Goal: Information Seeking & Learning: Learn about a topic

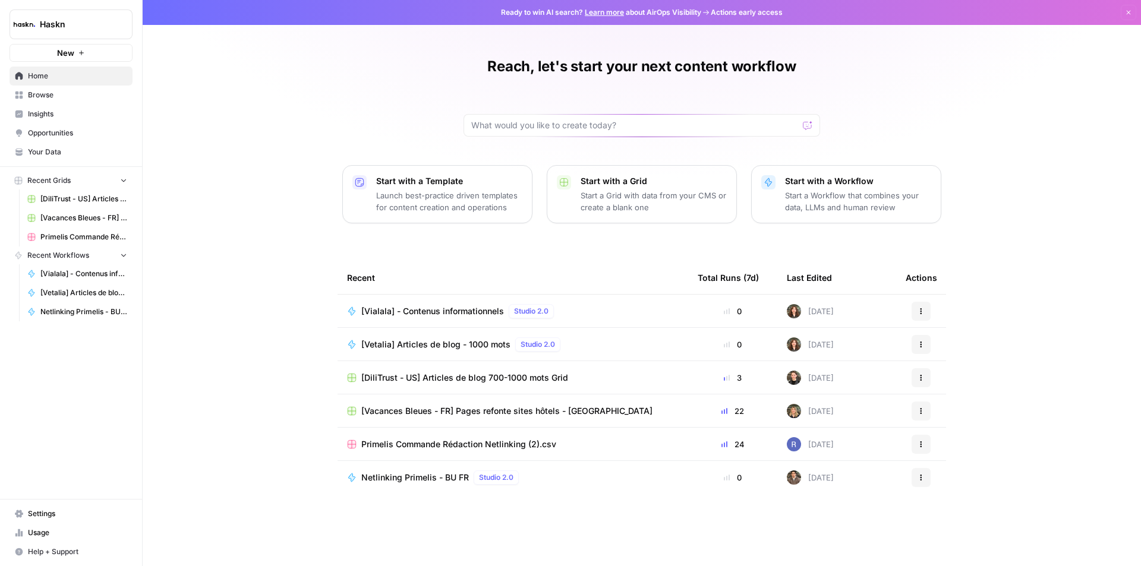
click at [236, 228] on div "Reach, let's start your next content workflow Start with a Template Launch best…" at bounding box center [642, 283] width 998 height 566
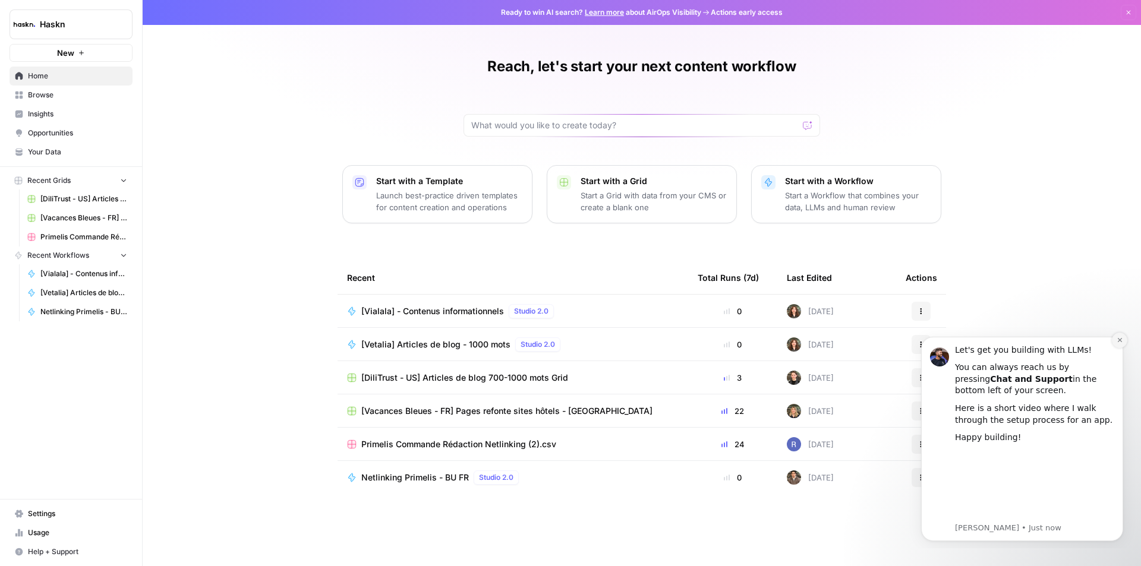
click at [1120, 343] on icon "Dismiss notification" at bounding box center [1119, 340] width 7 height 7
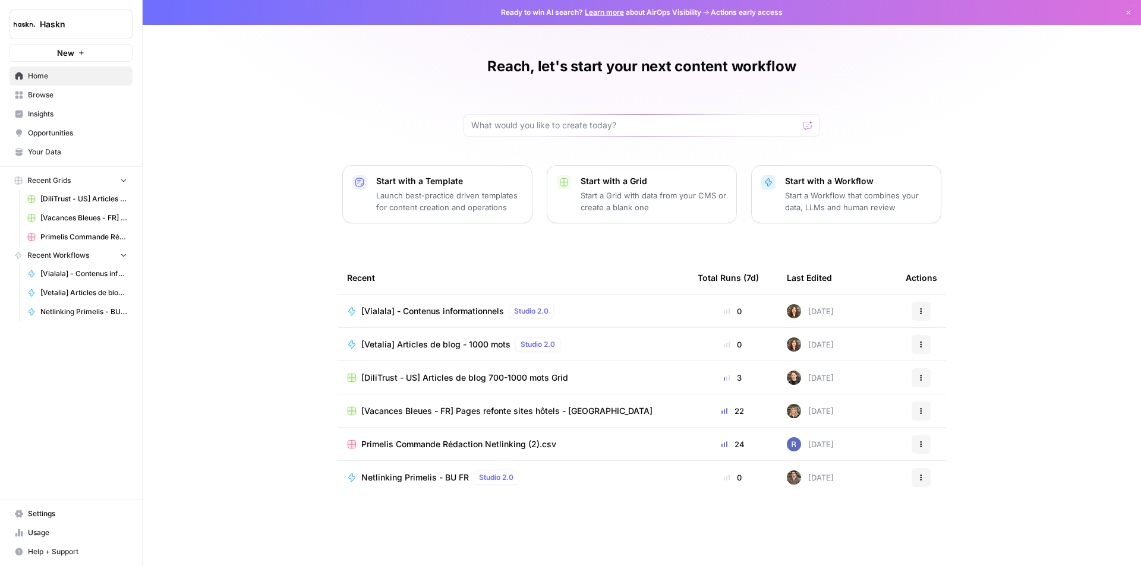
click at [77, 99] on span "Browse" at bounding box center [77, 95] width 99 height 11
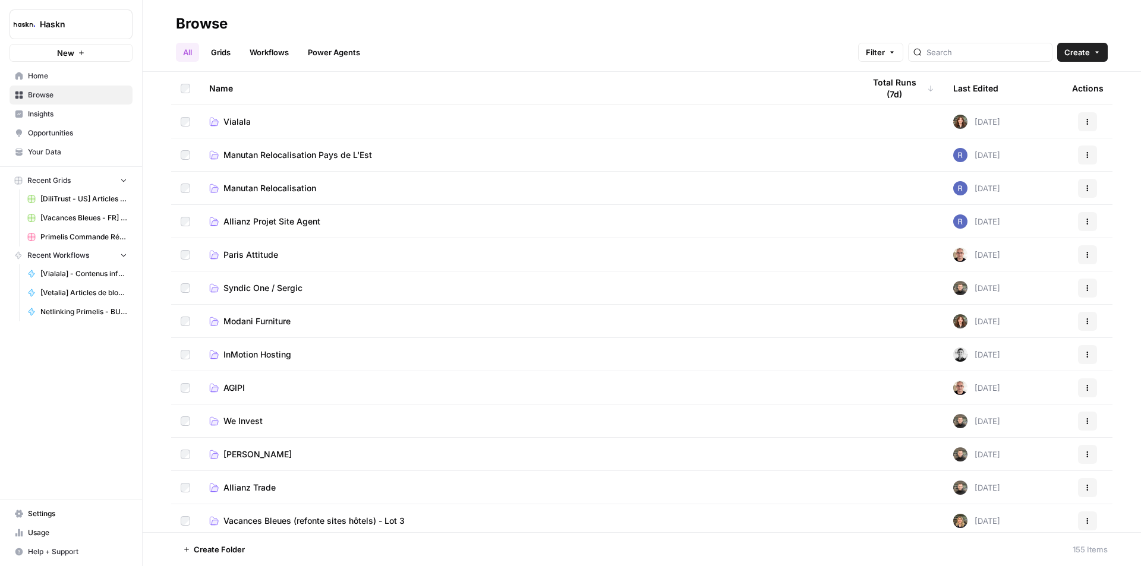
click at [258, 56] on link "Workflows" at bounding box center [268, 52] width 53 height 19
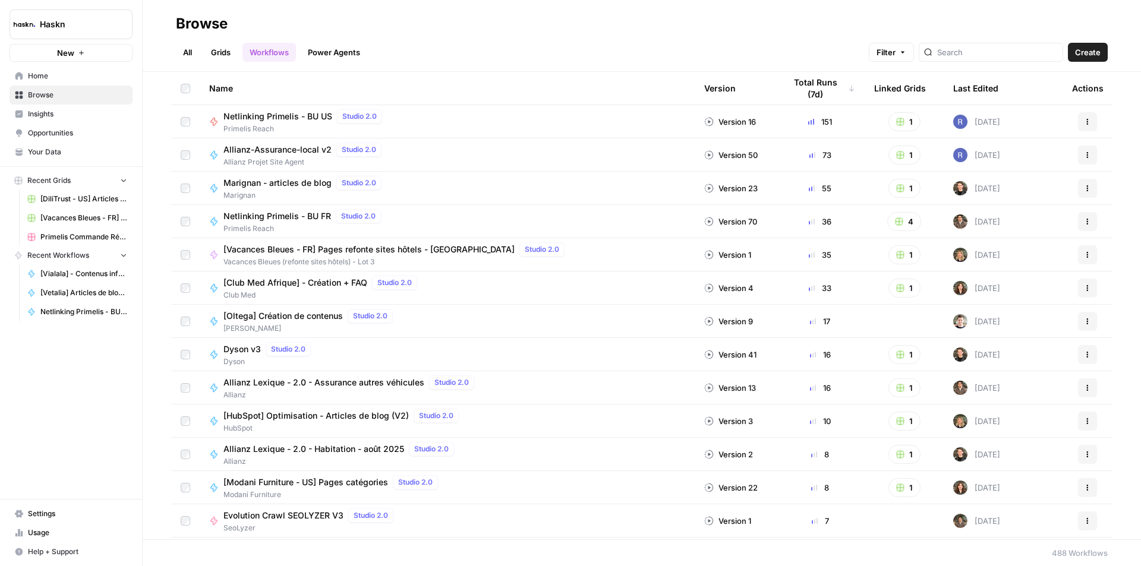
click at [212, 52] on link "Grids" at bounding box center [221, 52] width 34 height 19
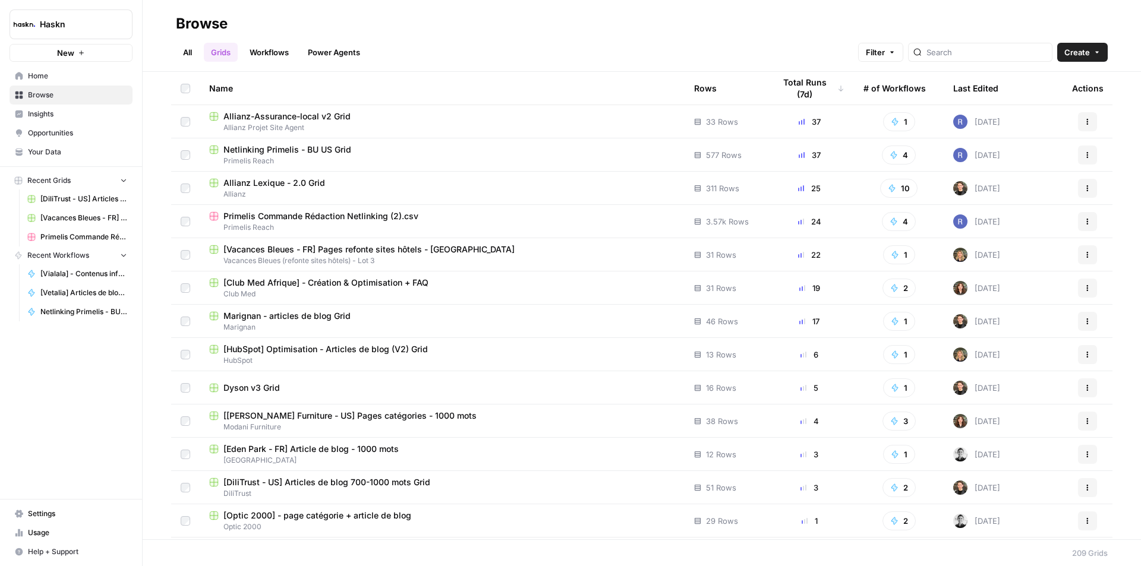
click at [190, 53] on link "All" at bounding box center [187, 52] width 23 height 19
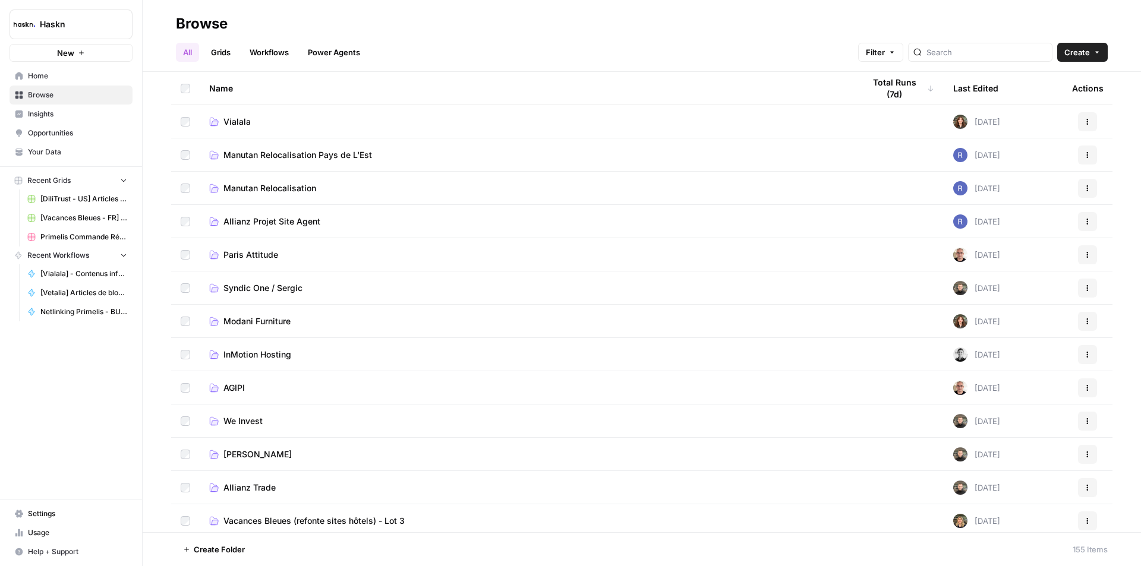
click at [337, 116] on link "Vialala" at bounding box center [527, 122] width 636 height 12
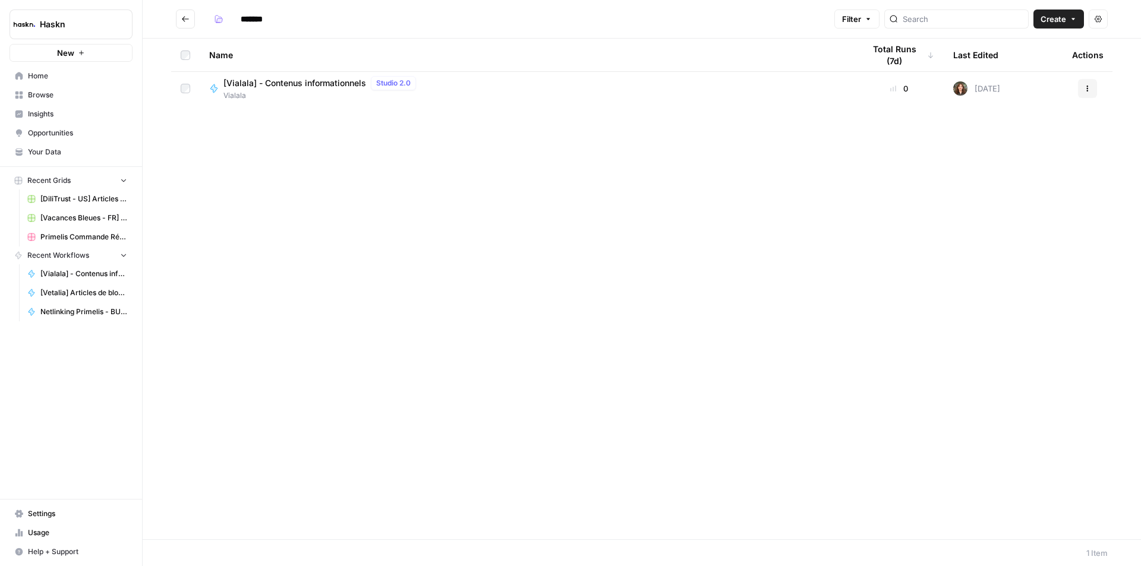
click at [179, 13] on button "Go back" at bounding box center [185, 19] width 19 height 19
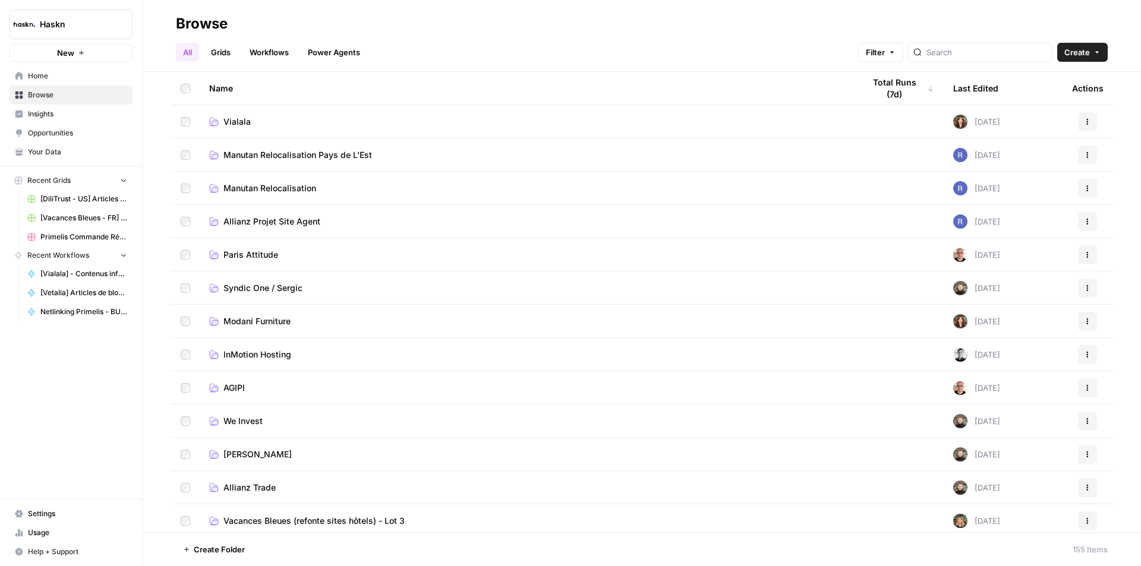
click at [330, 61] on link "Power Agents" at bounding box center [334, 52] width 67 height 19
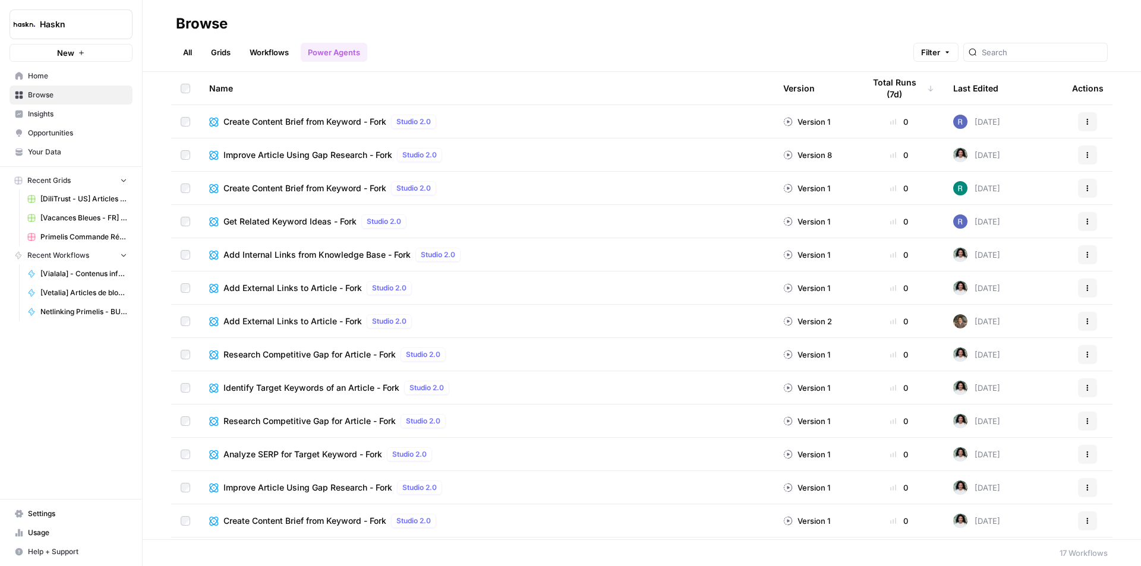
click at [195, 51] on link "All" at bounding box center [187, 52] width 23 height 19
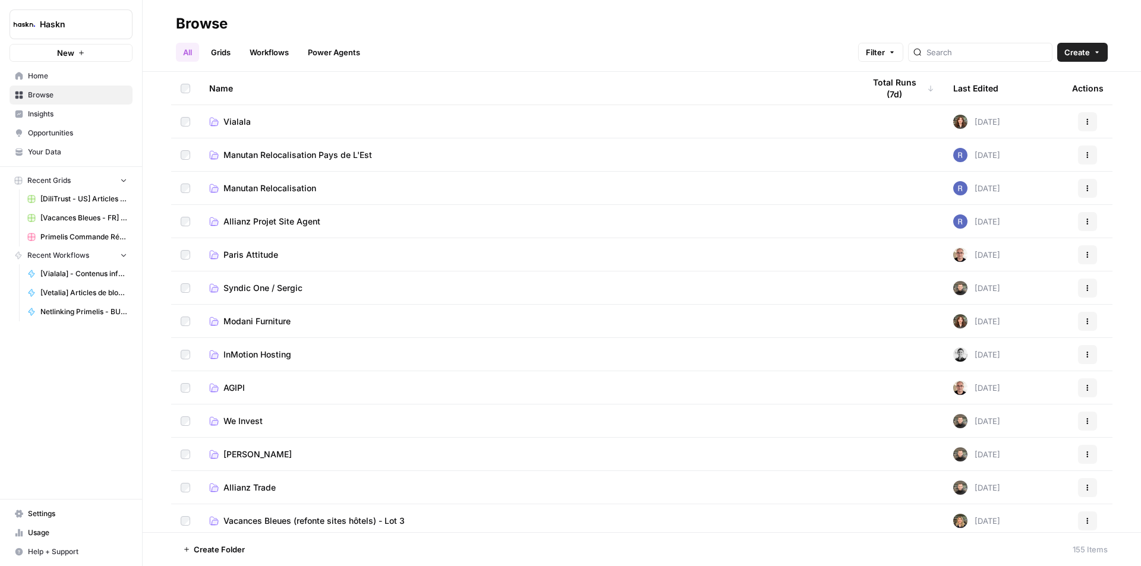
click at [55, 97] on span "Browse" at bounding box center [77, 95] width 99 height 11
click at [259, 62] on header "Browse All Grids Workflows Power Agents Filter Create" at bounding box center [642, 36] width 998 height 72
click at [262, 57] on link "Workflows" at bounding box center [268, 52] width 53 height 19
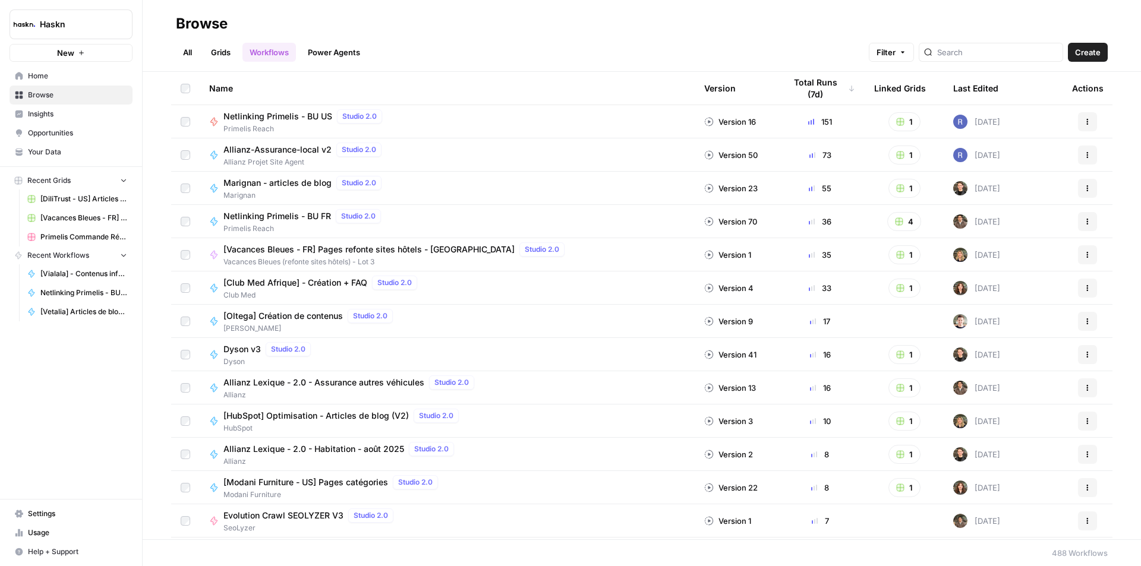
click at [188, 52] on link "All" at bounding box center [187, 52] width 23 height 19
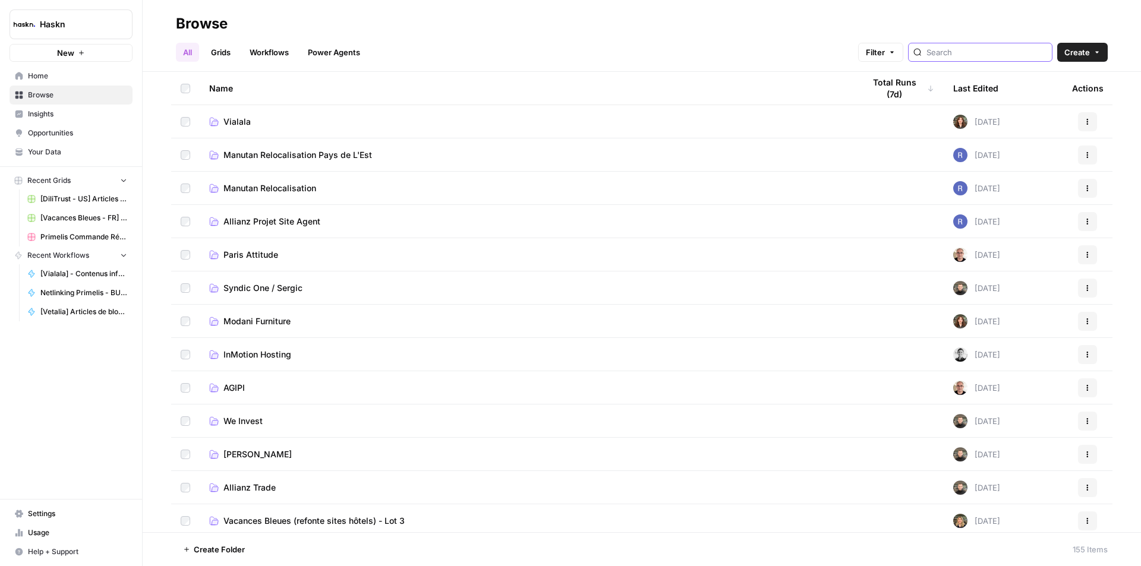
click at [972, 56] on div at bounding box center [980, 52] width 144 height 19
type input "each"
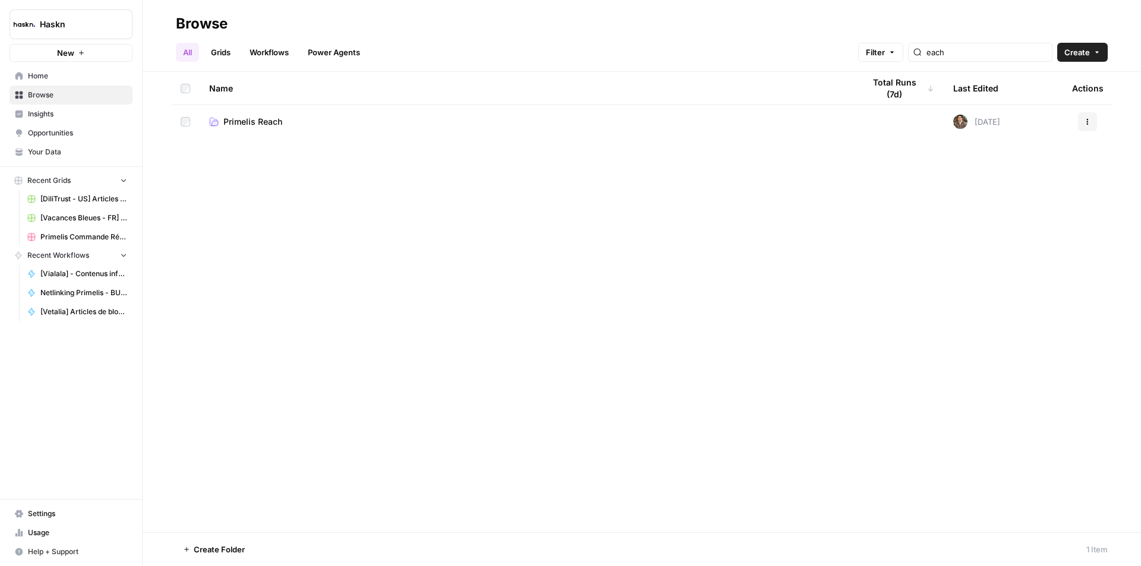
click at [263, 117] on span "Primelis Reach" at bounding box center [252, 122] width 59 height 12
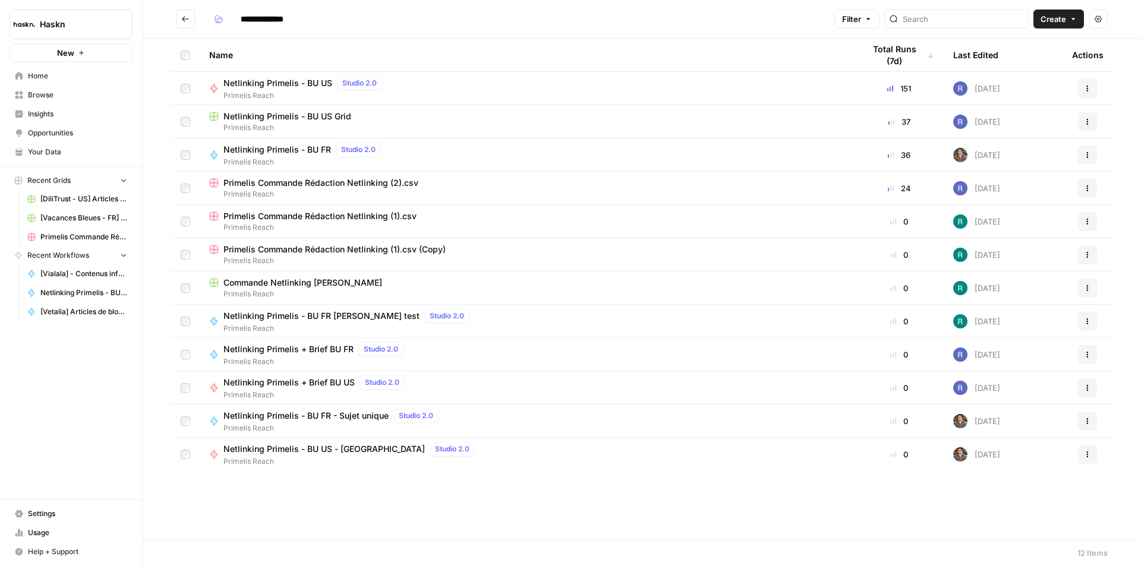
click at [346, 494] on div "Name Total Runs (7d) Last Edited Actions Netlinking Primelis - BU US Studio 2.0…" at bounding box center [642, 289] width 998 height 501
drag, startPoint x: 346, startPoint y: 494, endPoint x: 329, endPoint y: 500, distance: 18.0
click at [329, 500] on div "Name Total Runs (7d) Last Edited Actions Netlinking Primelis - BU US Studio 2.0…" at bounding box center [642, 289] width 998 height 501
click at [676, 83] on div "Netlinking Primelis - BU US Studio 2.0 Primelis Reach" at bounding box center [527, 88] width 636 height 25
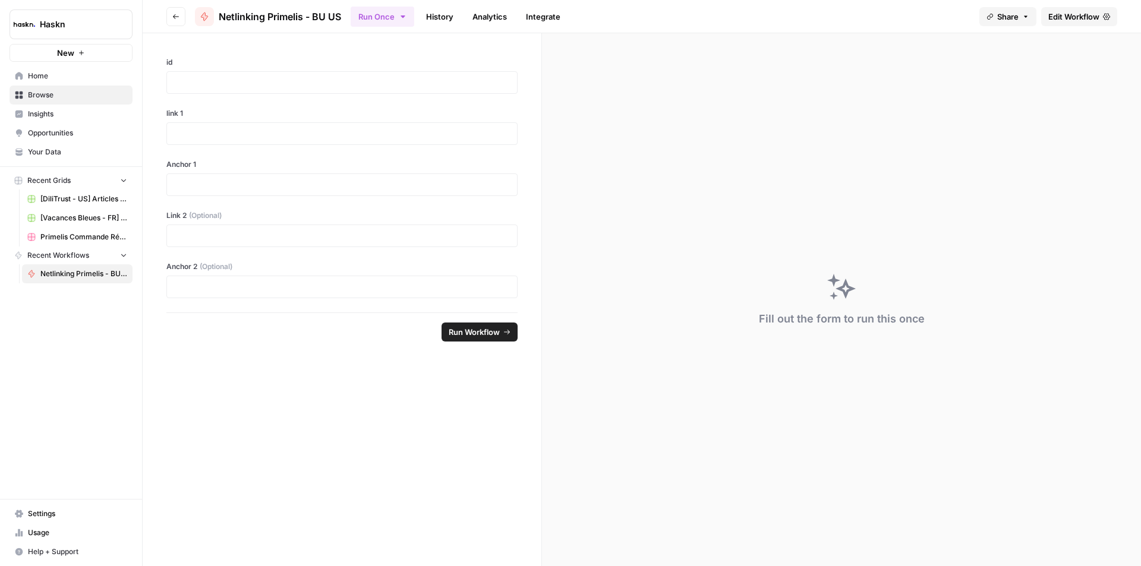
click at [429, 14] on link "History" at bounding box center [440, 16] width 42 height 19
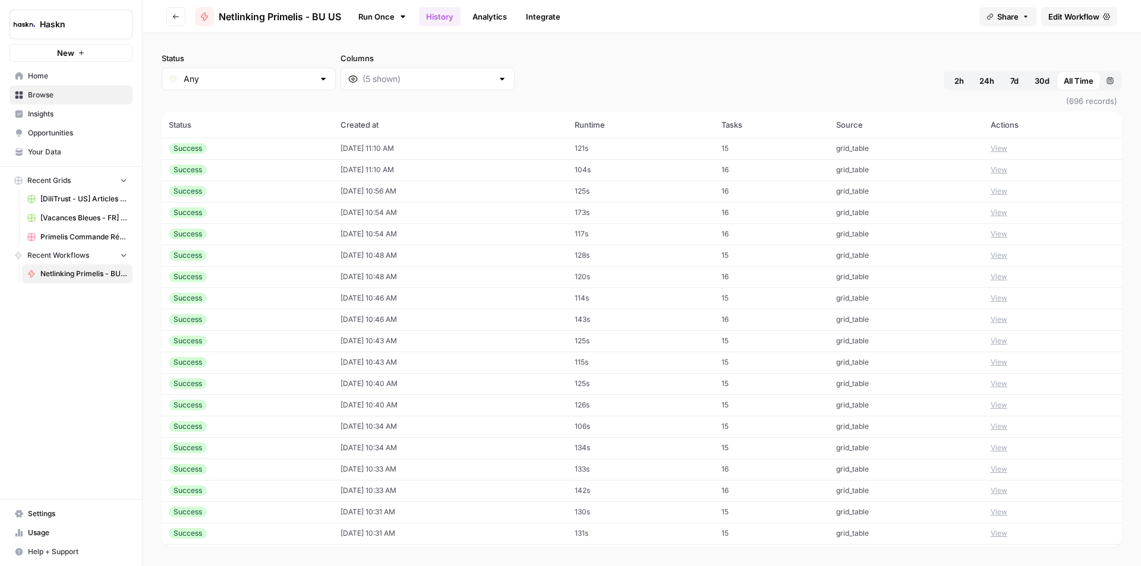
click at [376, 243] on td "[DATE] 10:54 AM" at bounding box center [450, 233] width 234 height 21
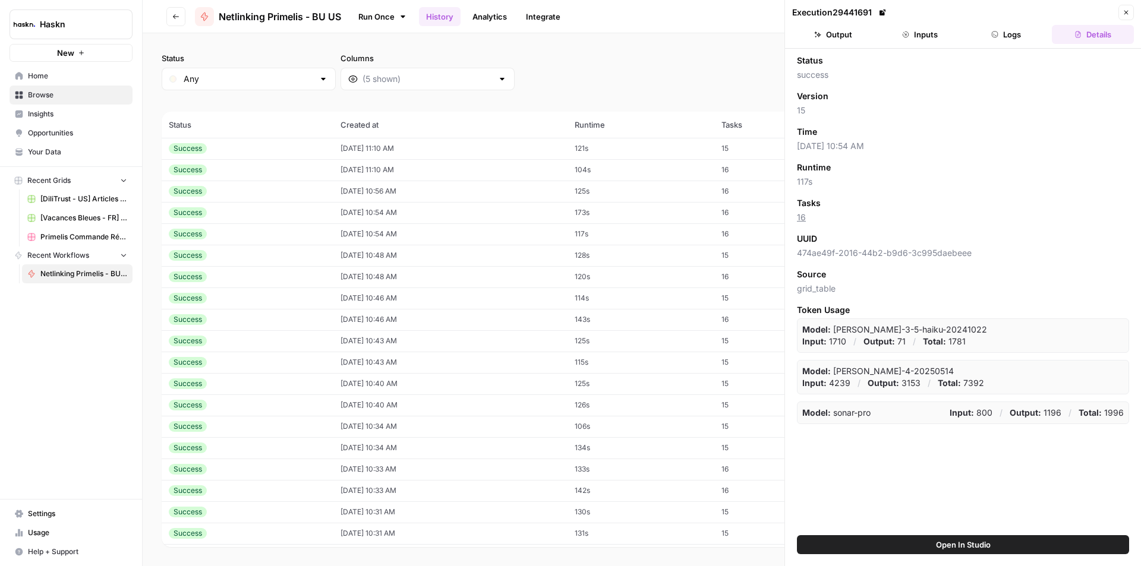
click at [848, 36] on button "Output" at bounding box center [833, 34] width 82 height 19
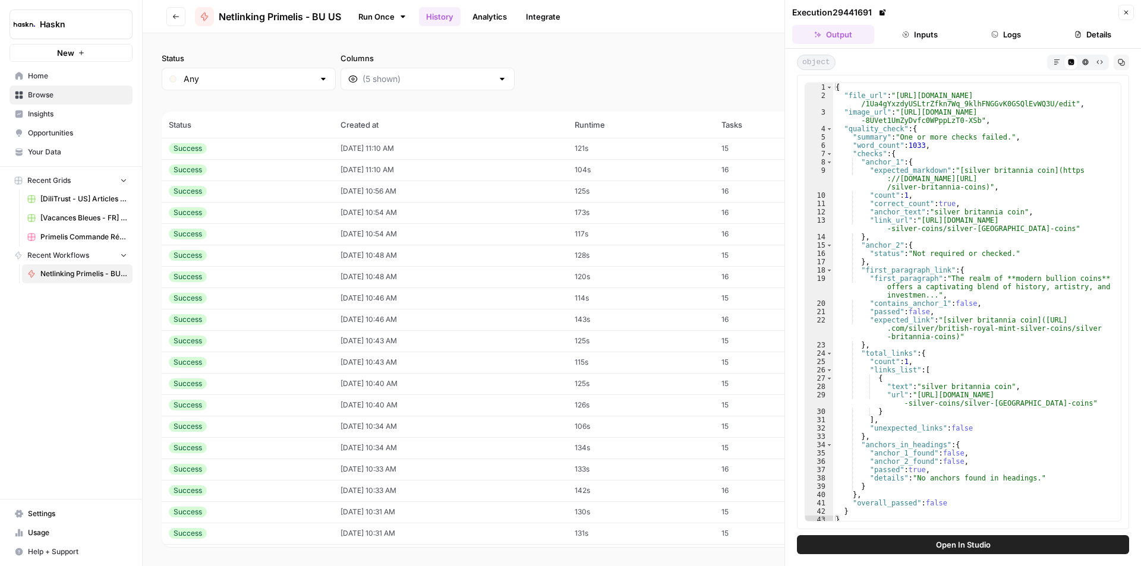
click at [934, 32] on button "Inputs" at bounding box center [920, 34] width 82 height 19
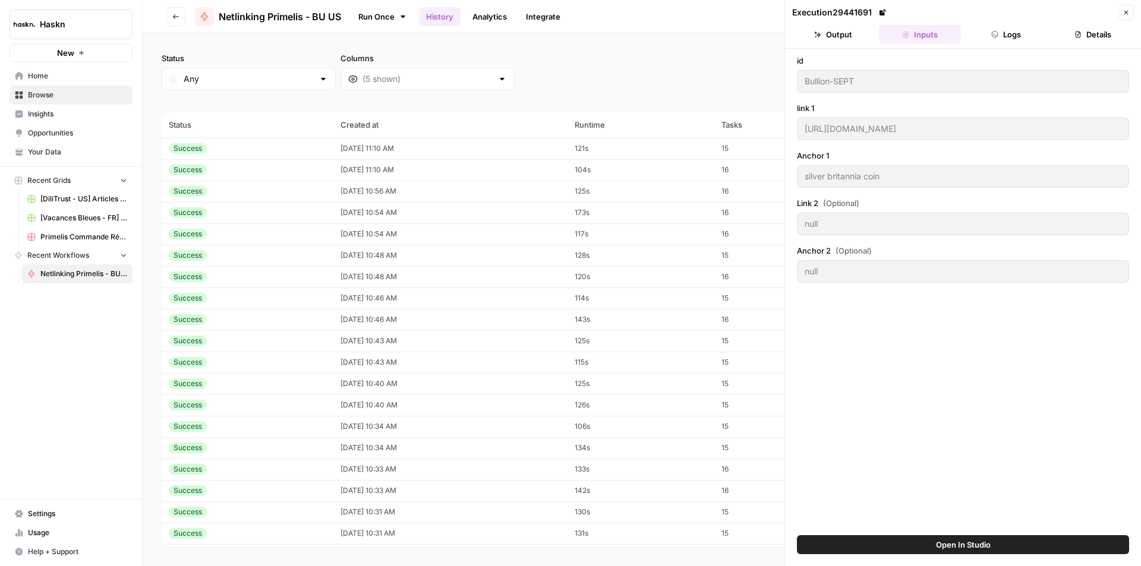
click at [1019, 39] on button "Logs" at bounding box center [1007, 34] width 82 height 19
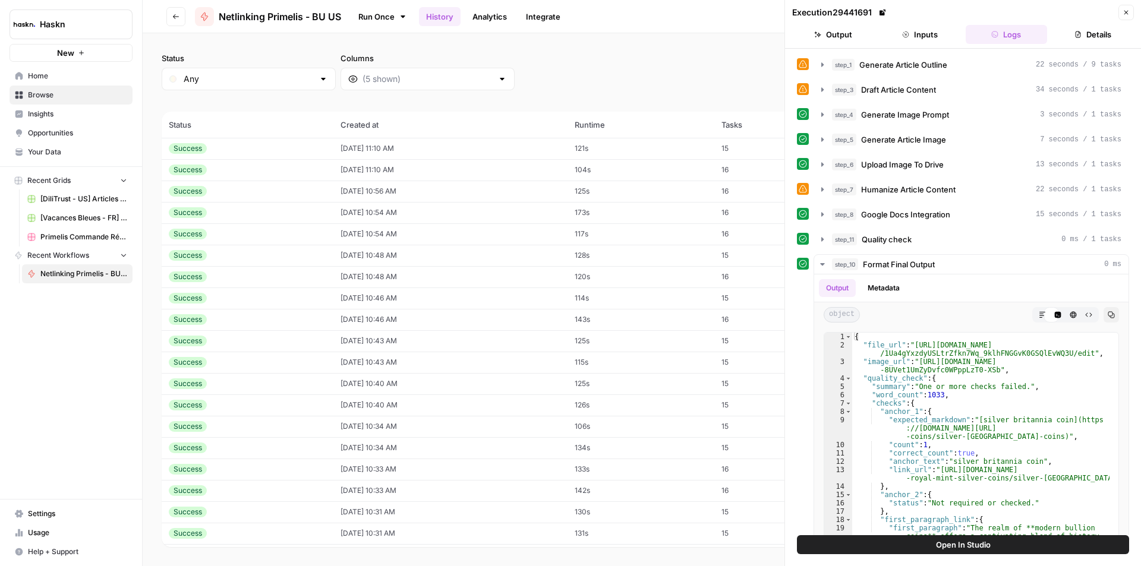
click at [1097, 37] on button "Details" at bounding box center [1093, 34] width 82 height 19
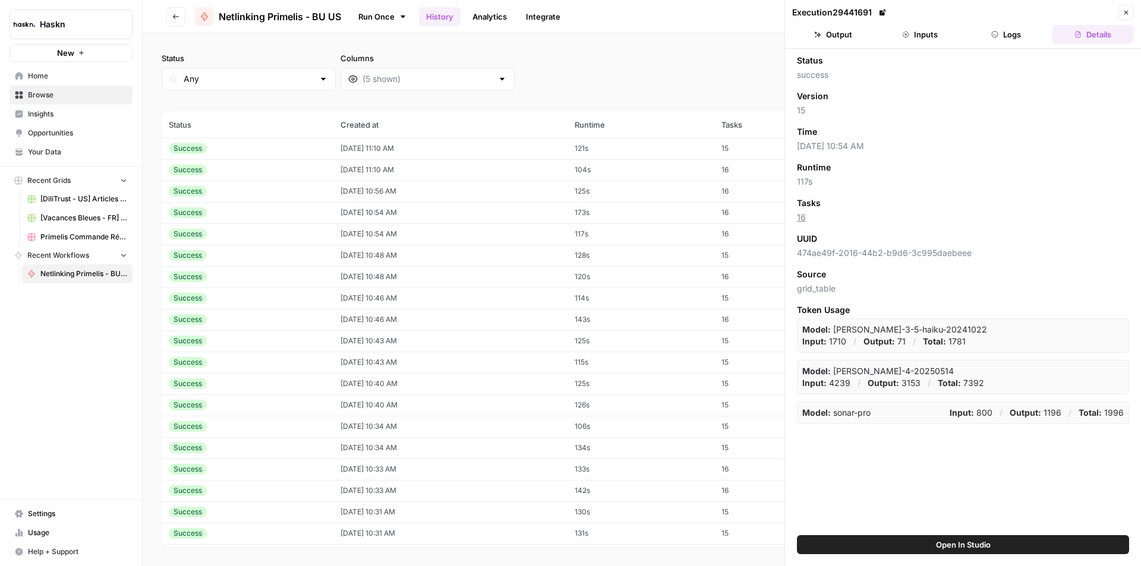
click at [1020, 37] on button "Logs" at bounding box center [1007, 34] width 82 height 19
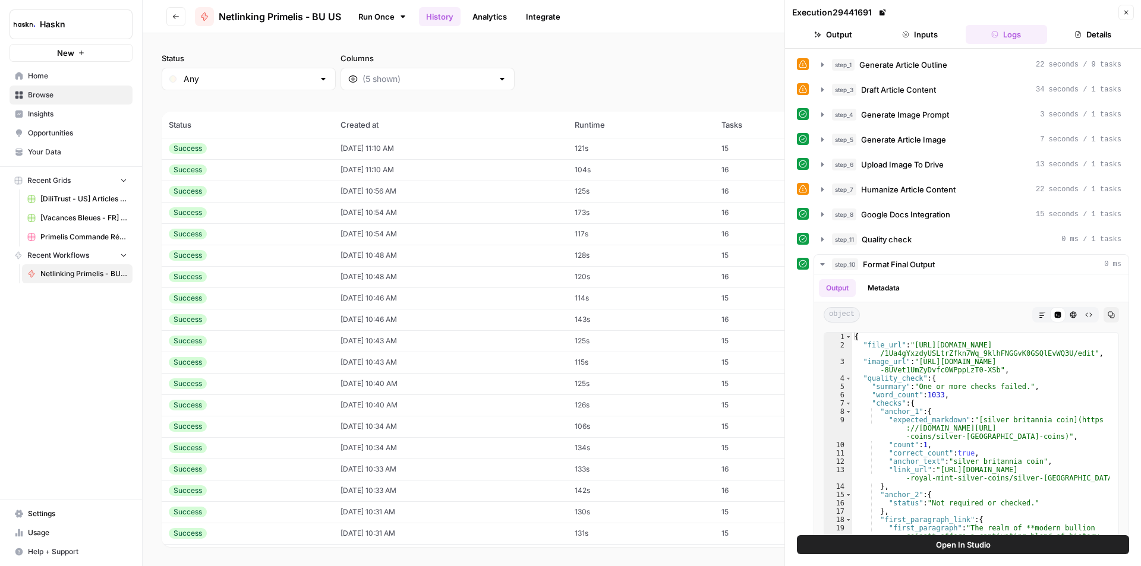
click at [1083, 29] on button "Details" at bounding box center [1093, 34] width 82 height 19
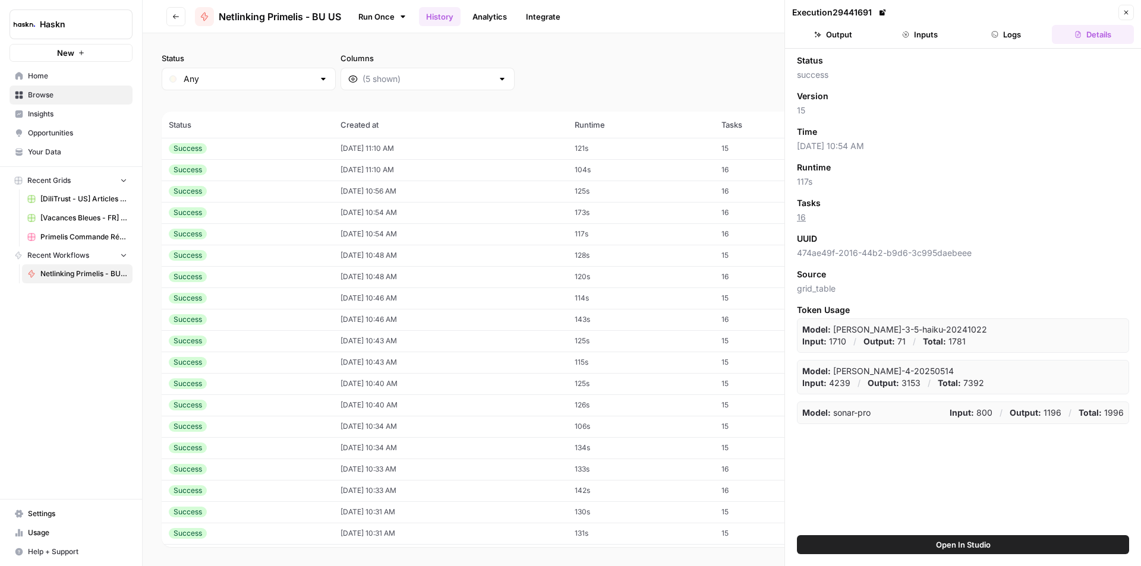
click at [1127, 5] on button "Close" at bounding box center [1125, 12] width 15 height 15
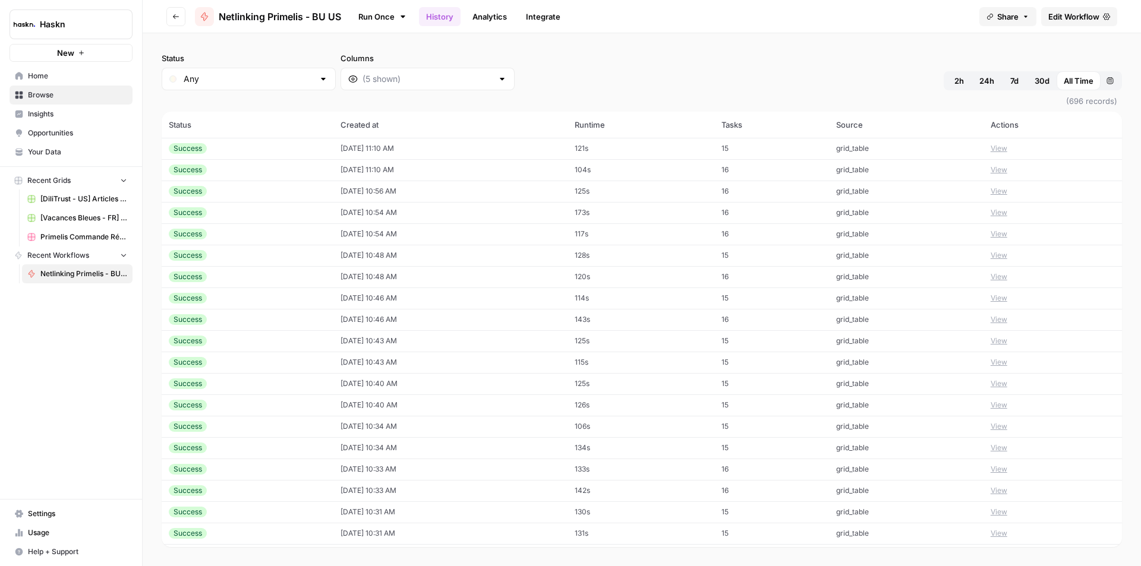
click at [1031, 61] on div "Status Any Columns 2h 24h 7d 30d All Time Custom range" at bounding box center [642, 71] width 960 height 38
click at [39, 528] on span "Usage" at bounding box center [77, 533] width 99 height 11
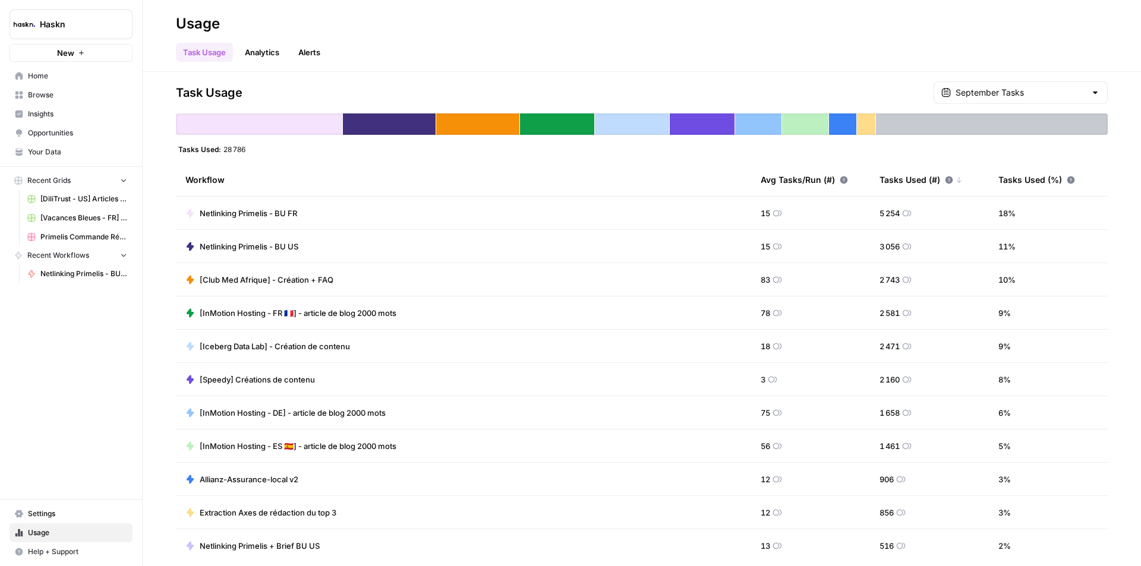
drag, startPoint x: 36, startPoint y: 96, endPoint x: 54, endPoint y: 134, distance: 42.3
click at [37, 96] on span "Browse" at bounding box center [77, 95] width 99 height 11
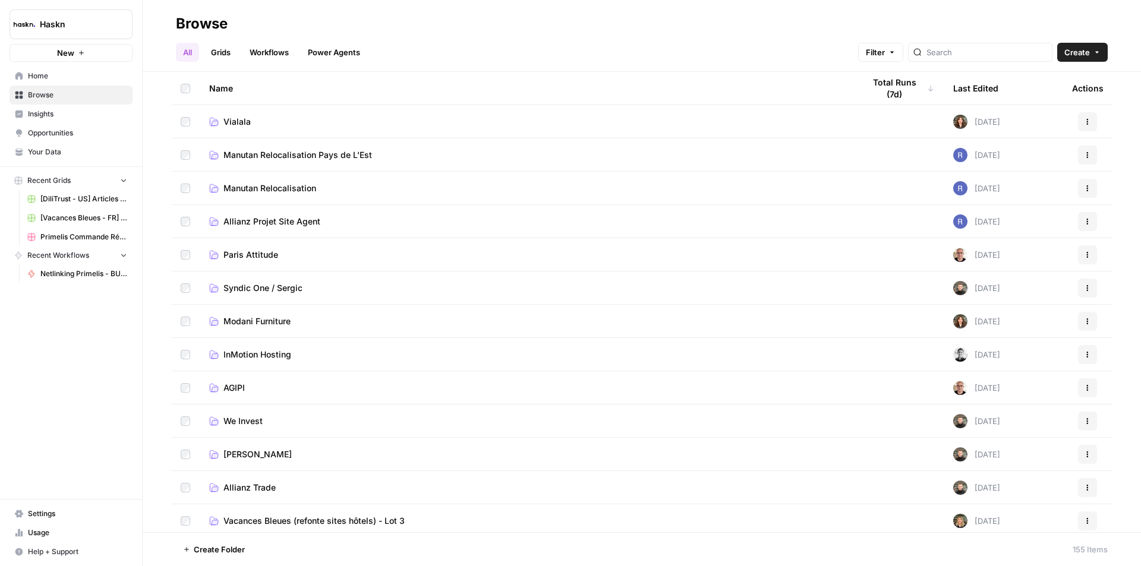
click at [29, 536] on span "Usage" at bounding box center [77, 533] width 99 height 11
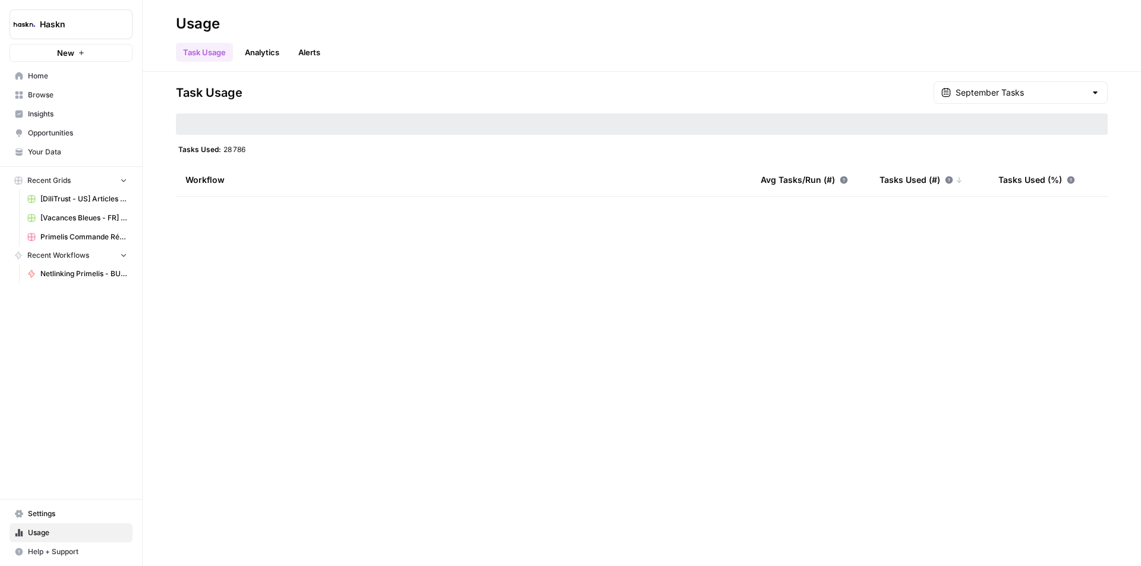
click at [102, 531] on span "Usage" at bounding box center [77, 533] width 99 height 11
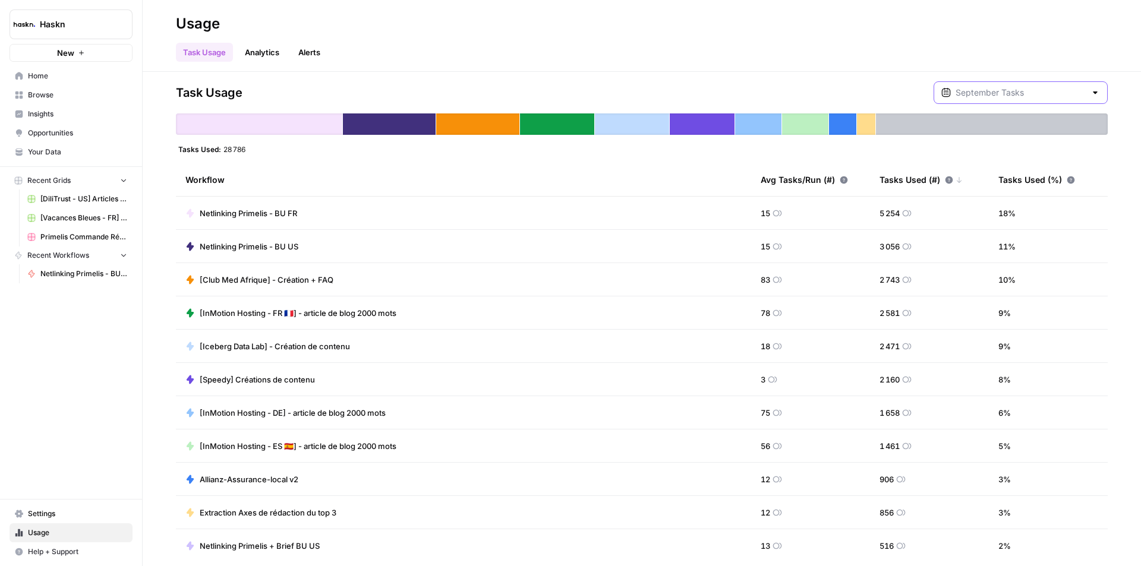
click at [1036, 88] on input "text" at bounding box center [1020, 93] width 130 height 12
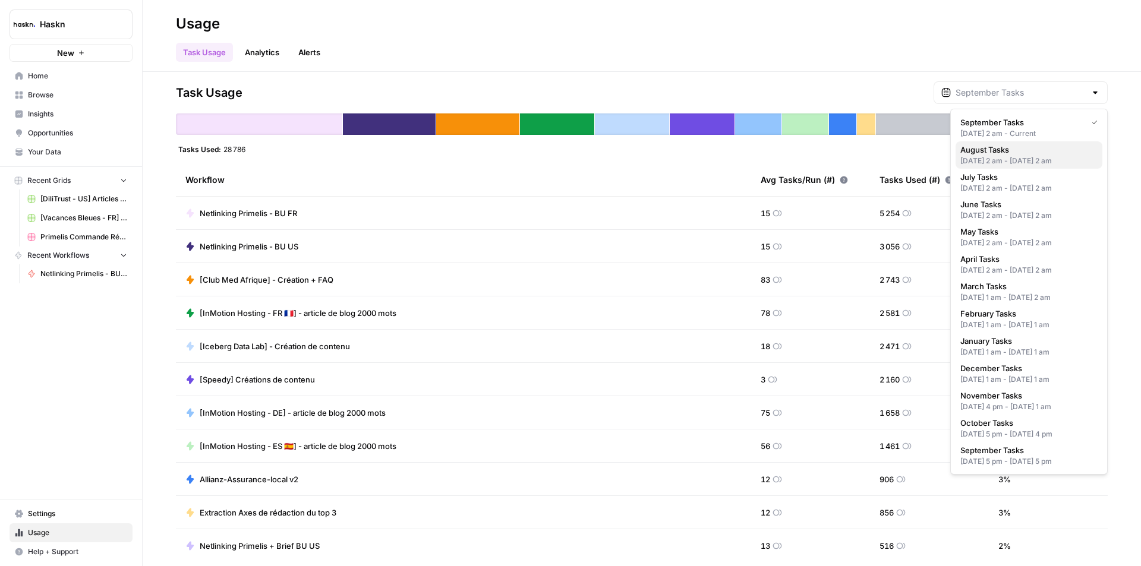
click at [1037, 160] on div "[DATE] 2 am - [DATE] 2 am" at bounding box center [1028, 161] width 137 height 11
type input "August Tasks"
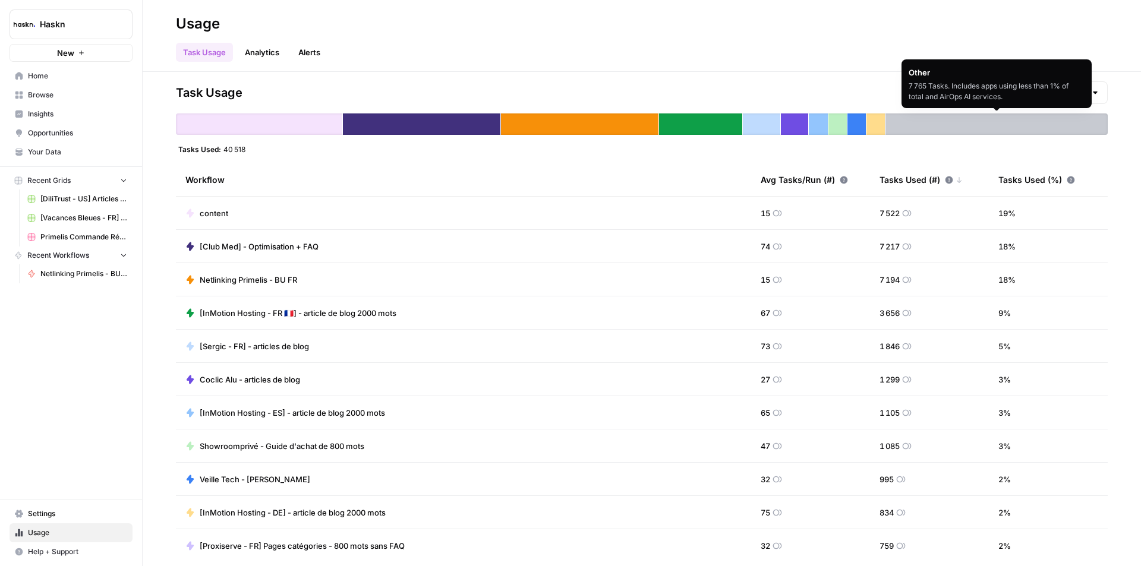
click at [832, 94] on div "Task Usage August Tasks" at bounding box center [642, 92] width 932 height 23
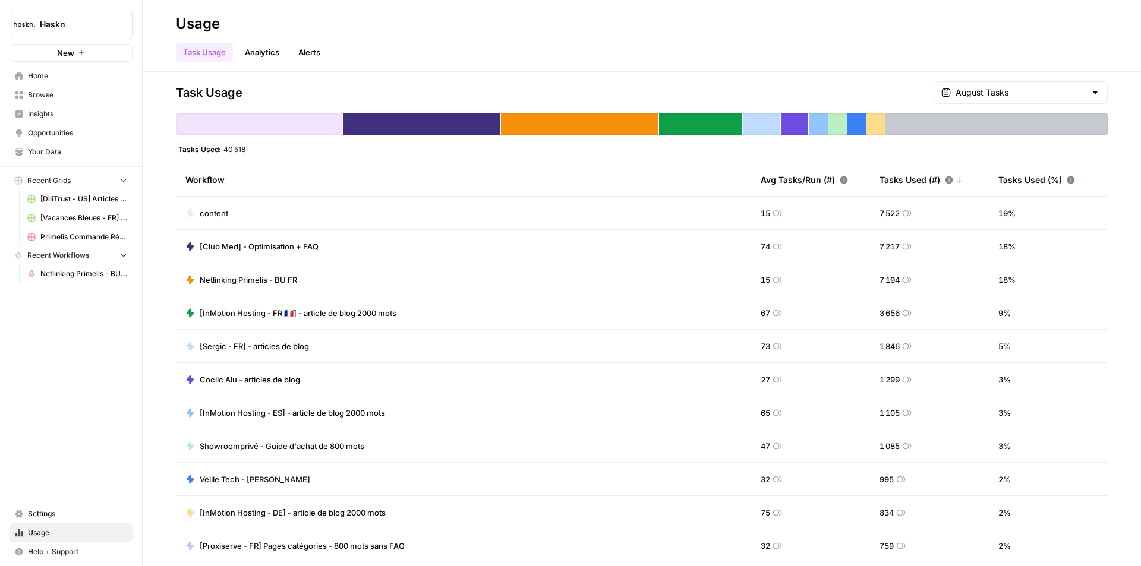
click at [67, 102] on link "Browse" at bounding box center [71, 95] width 123 height 19
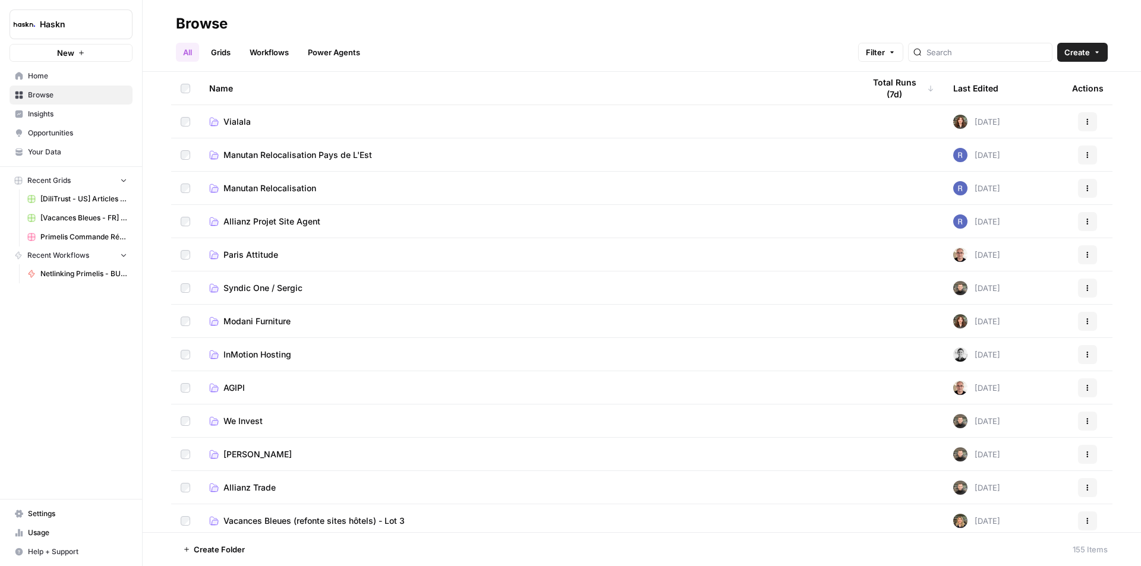
click at [987, 43] on div at bounding box center [980, 52] width 144 height 19
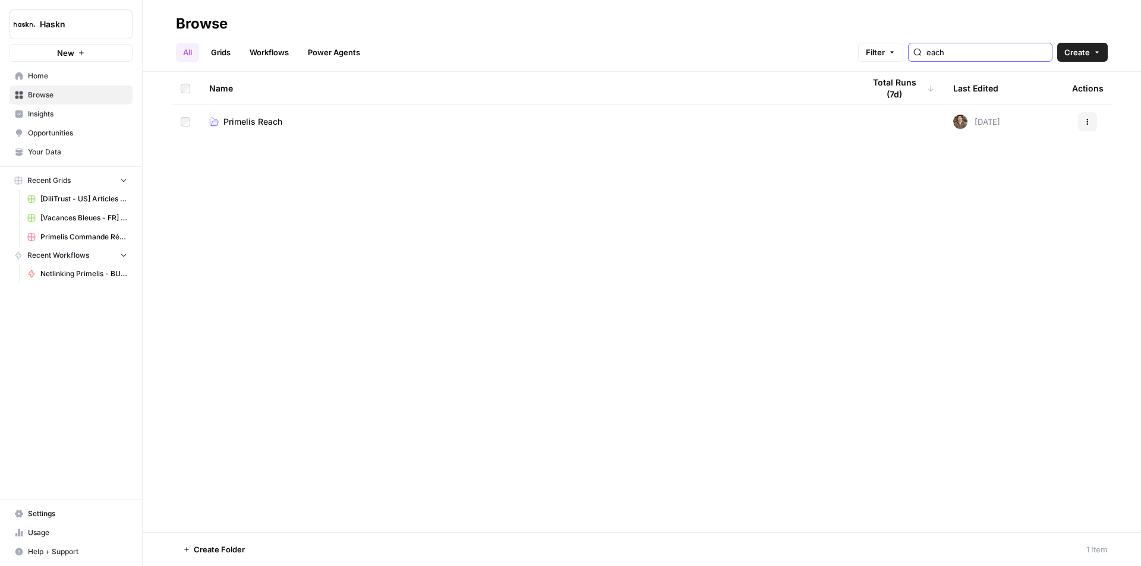
type input "each"
click at [322, 119] on link "Primelis Reach" at bounding box center [527, 122] width 636 height 12
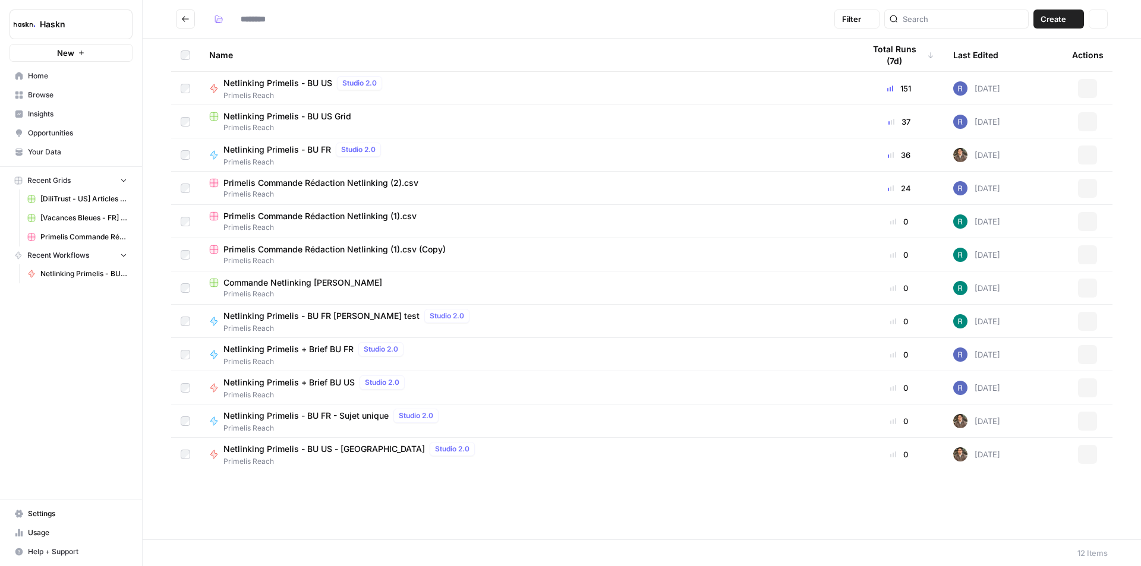
type input "**********"
click at [323, 119] on span "Netlinking Primelis - BU US Grid" at bounding box center [287, 117] width 128 height 12
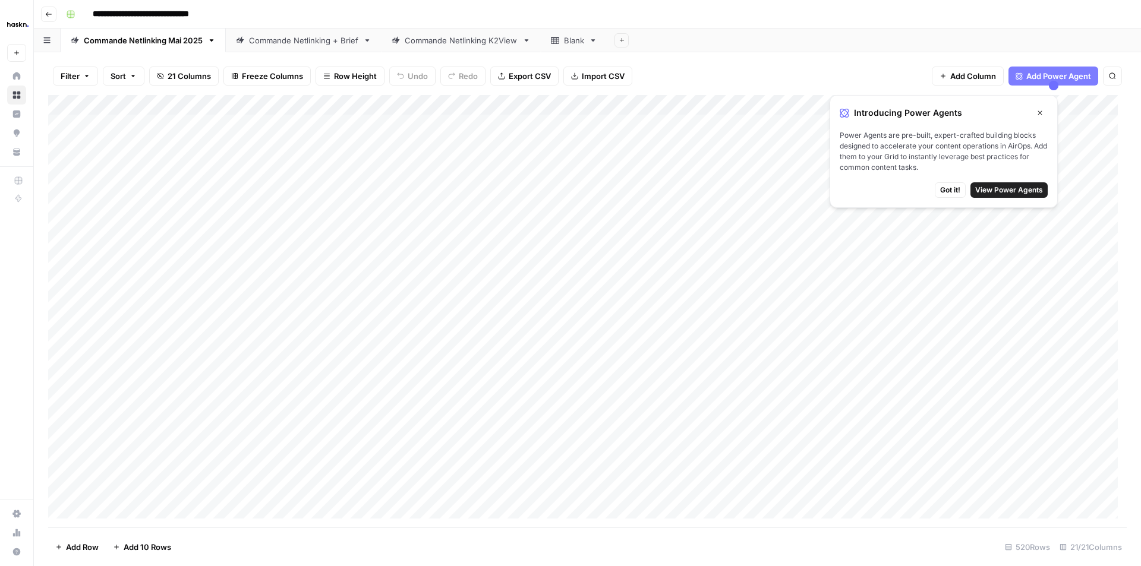
click at [1038, 118] on button "Close" at bounding box center [1039, 112] width 15 height 15
